Goal: Navigation & Orientation: Understand site structure

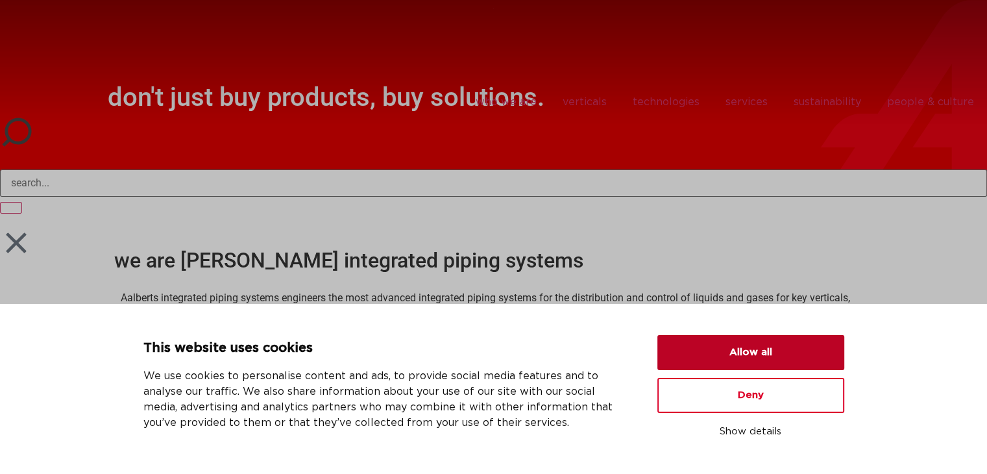
click at [750, 359] on button "Allow all" at bounding box center [750, 352] width 187 height 35
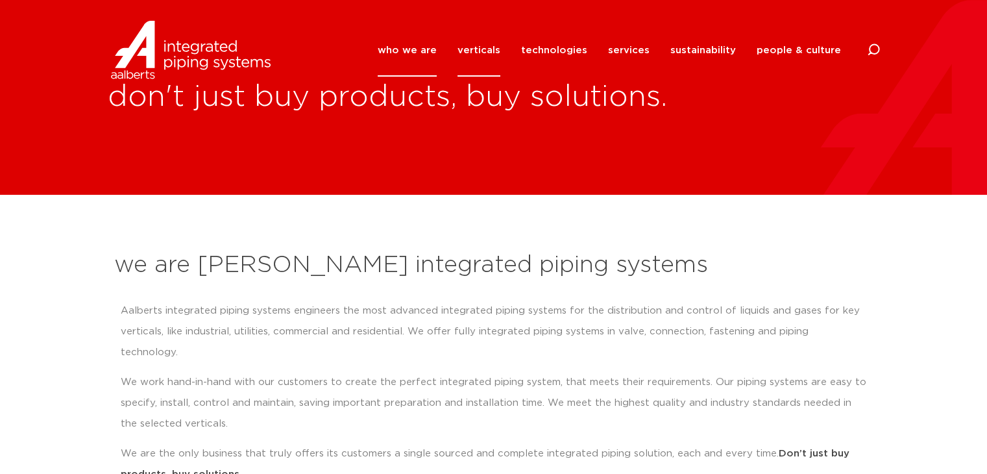
click at [483, 58] on link "verticals" at bounding box center [478, 50] width 43 height 53
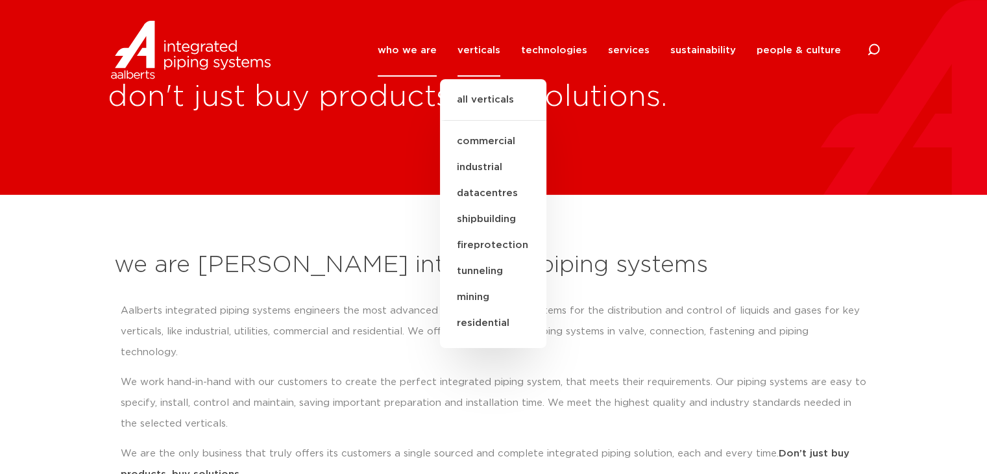
click at [724, 187] on div "don't just buy products, buy solutions." at bounding box center [493, 97] width 987 height 195
